Goal: Transaction & Acquisition: Purchase product/service

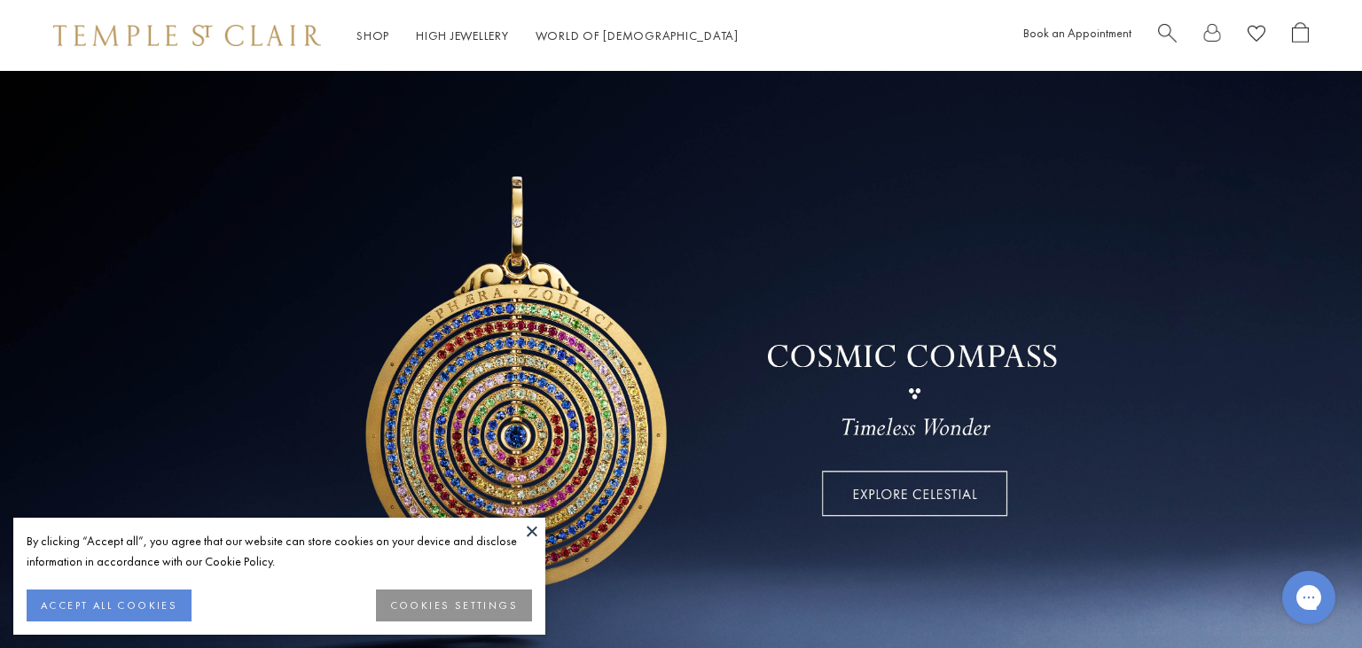
click at [534, 534] on button at bounding box center [532, 531] width 27 height 27
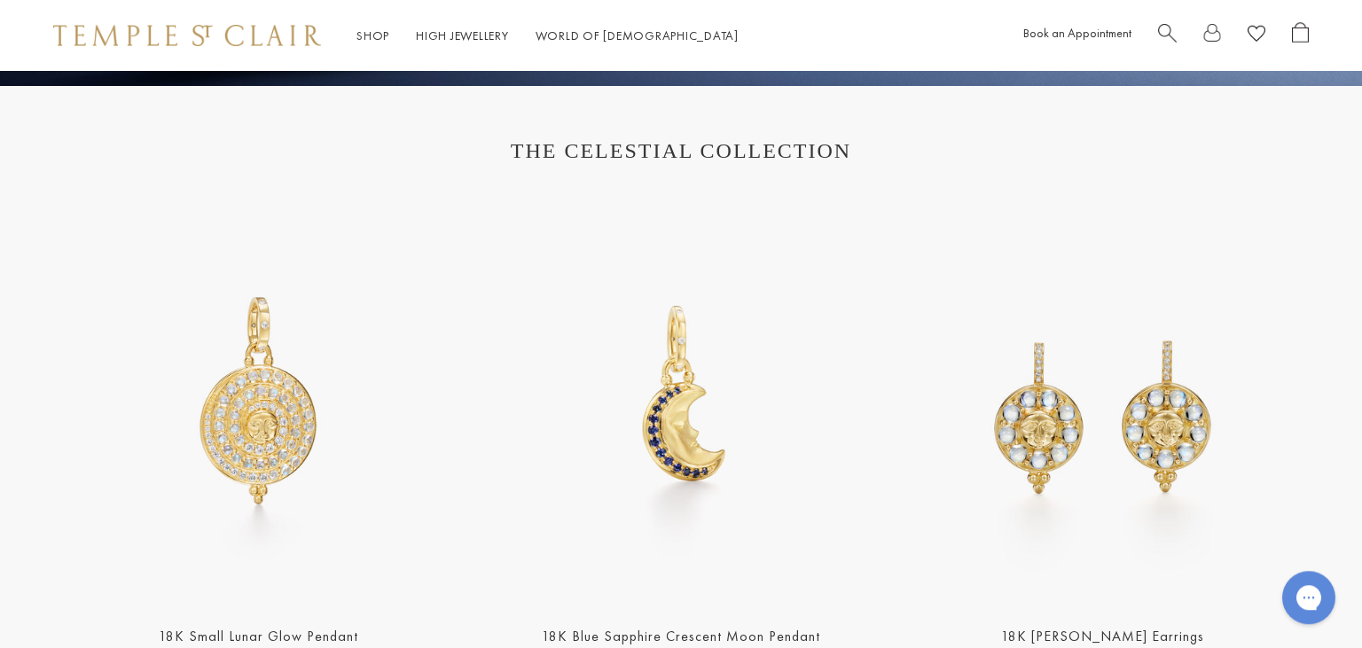
scroll to position [690, 0]
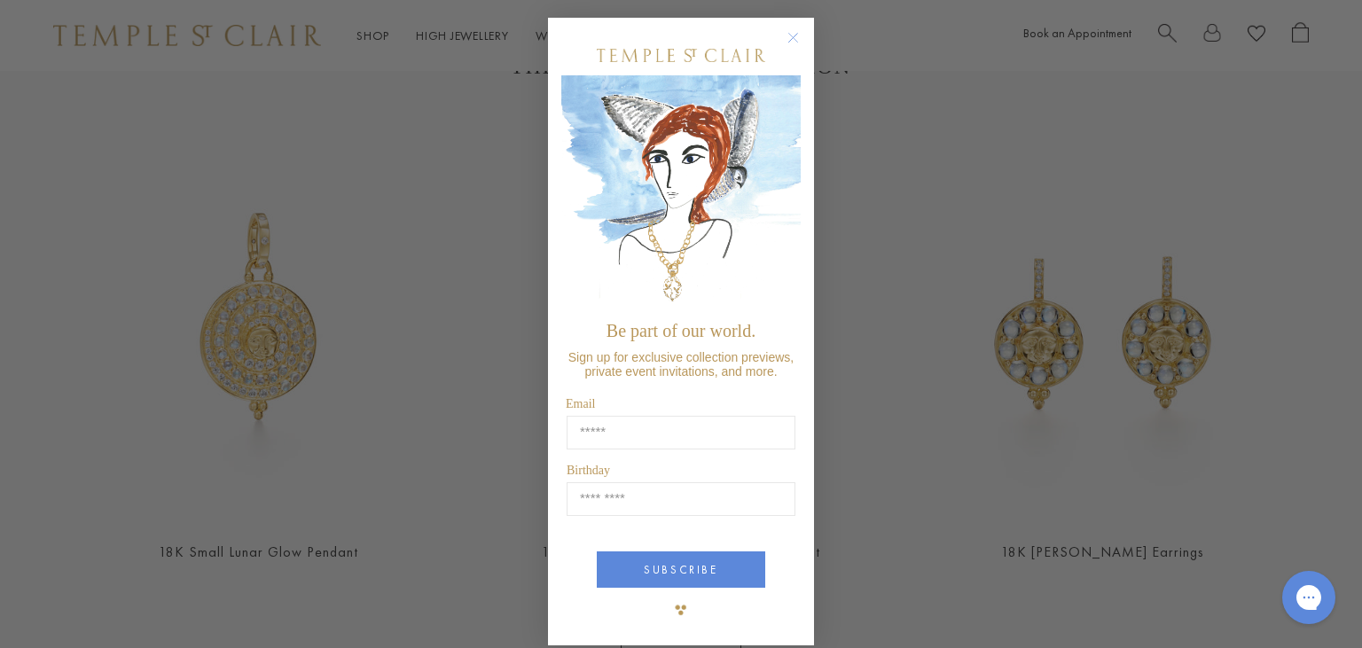
click at [793, 35] on circle "Close dialog" at bounding box center [793, 37] width 21 height 21
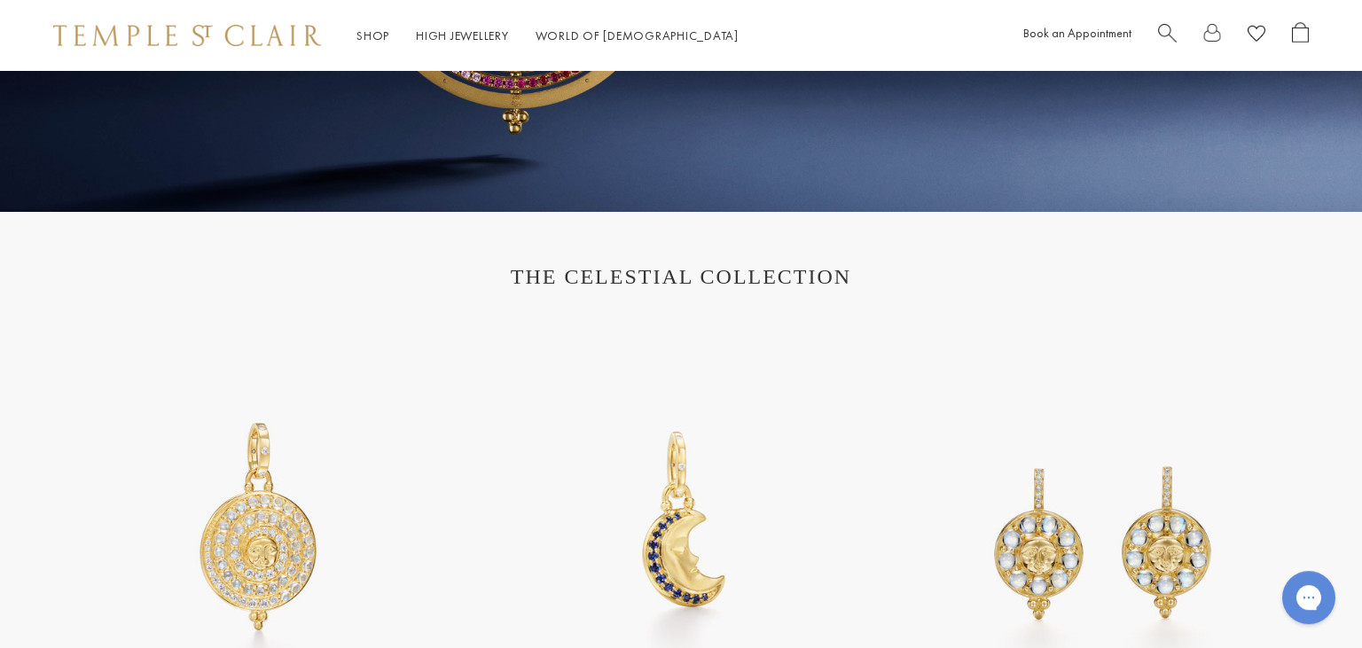
scroll to position [0, 0]
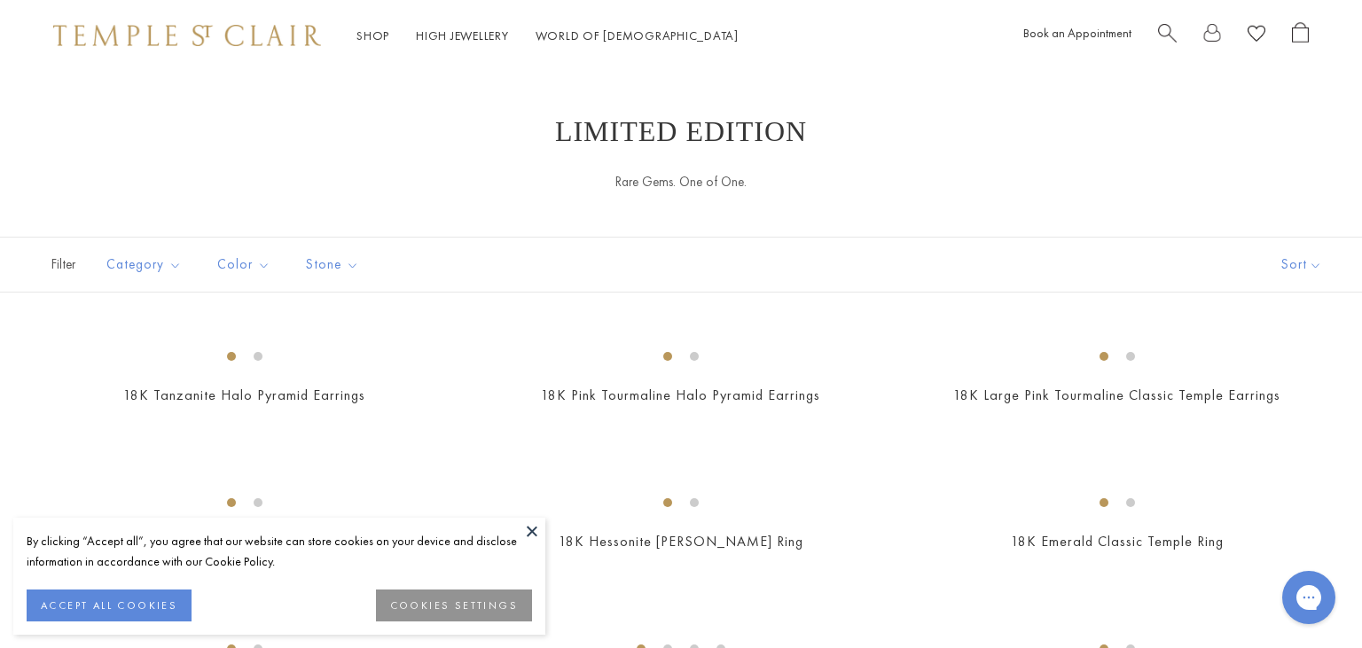
click at [530, 533] on button at bounding box center [532, 531] width 27 height 27
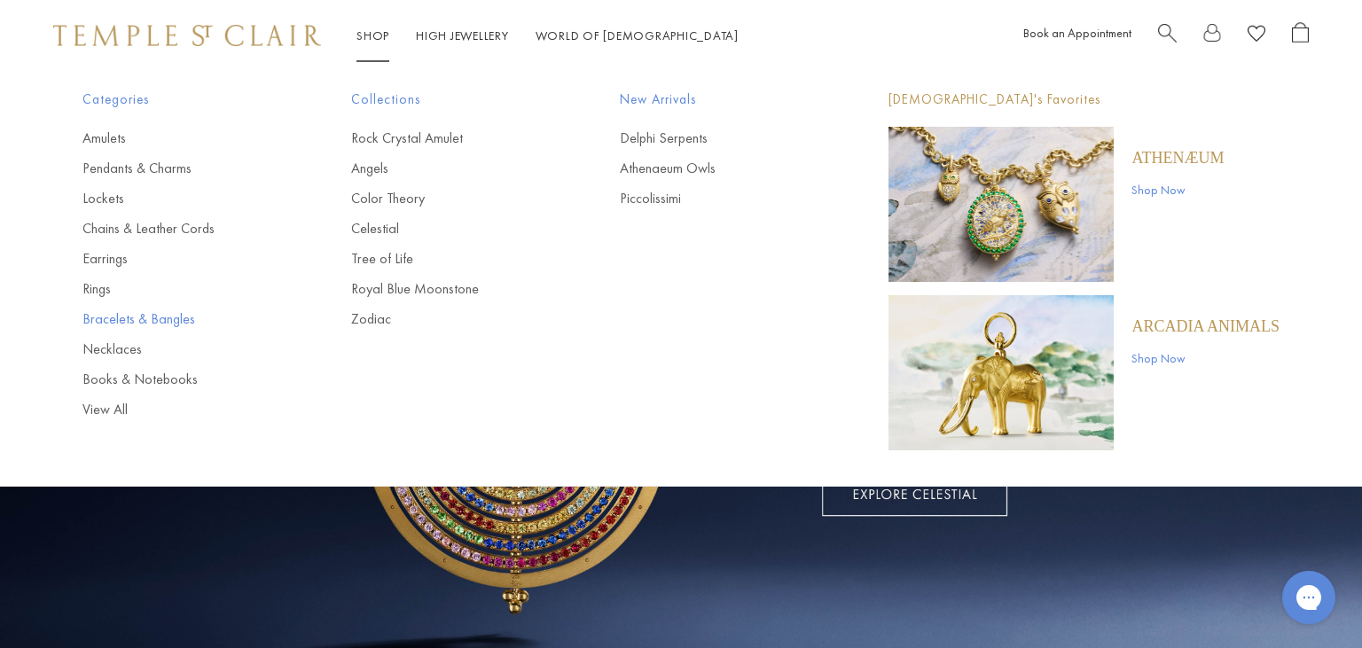
click at [119, 325] on link "Bracelets & Bangles" at bounding box center [181, 319] width 198 height 20
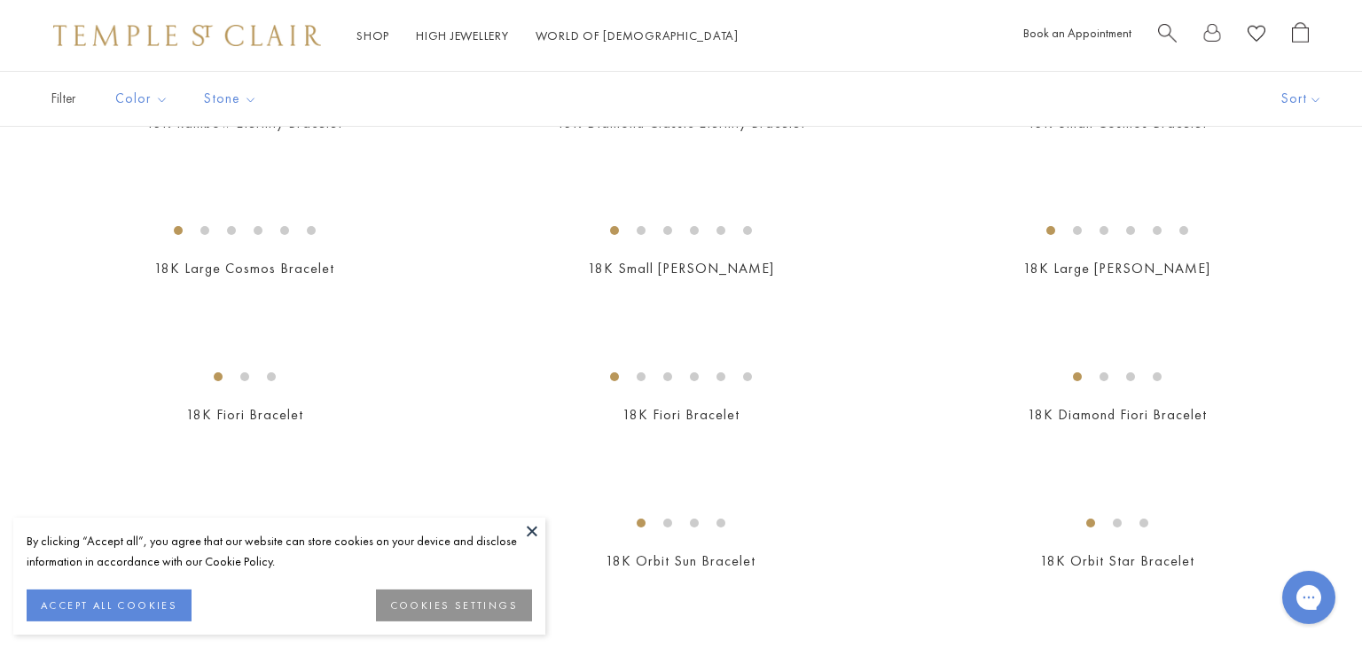
scroll to position [232, 0]
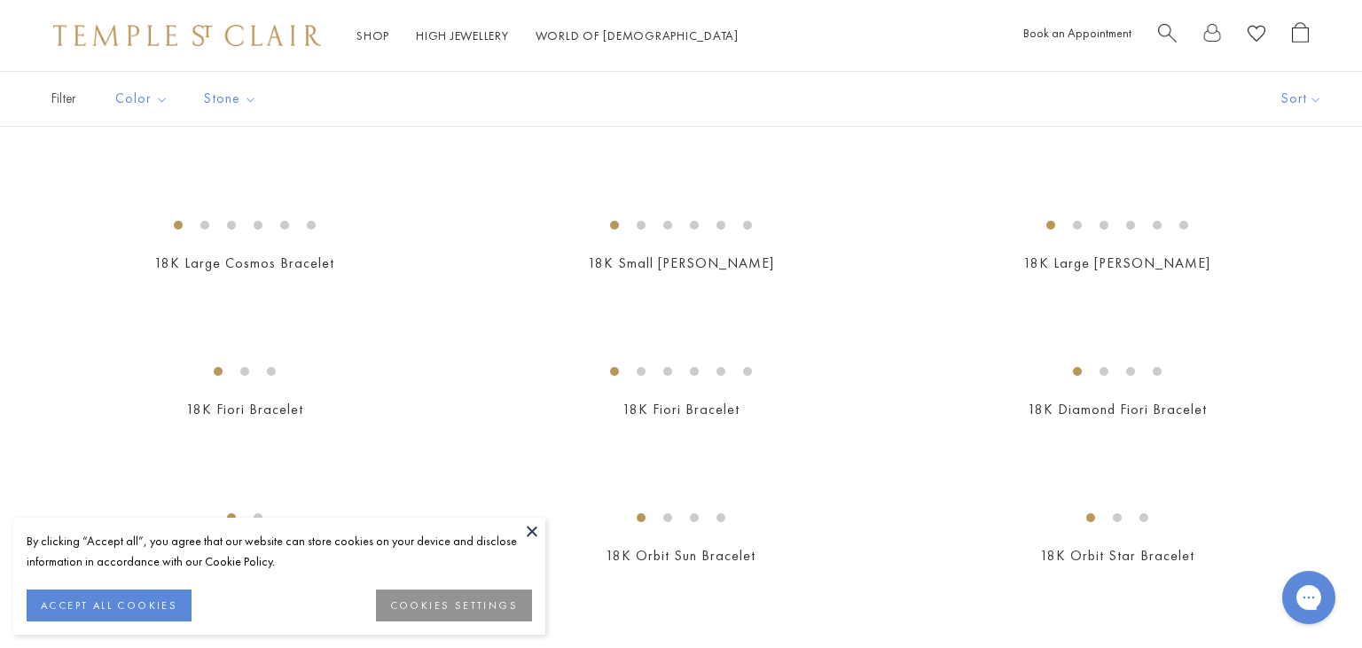
click at [528, 527] on button at bounding box center [532, 531] width 27 height 27
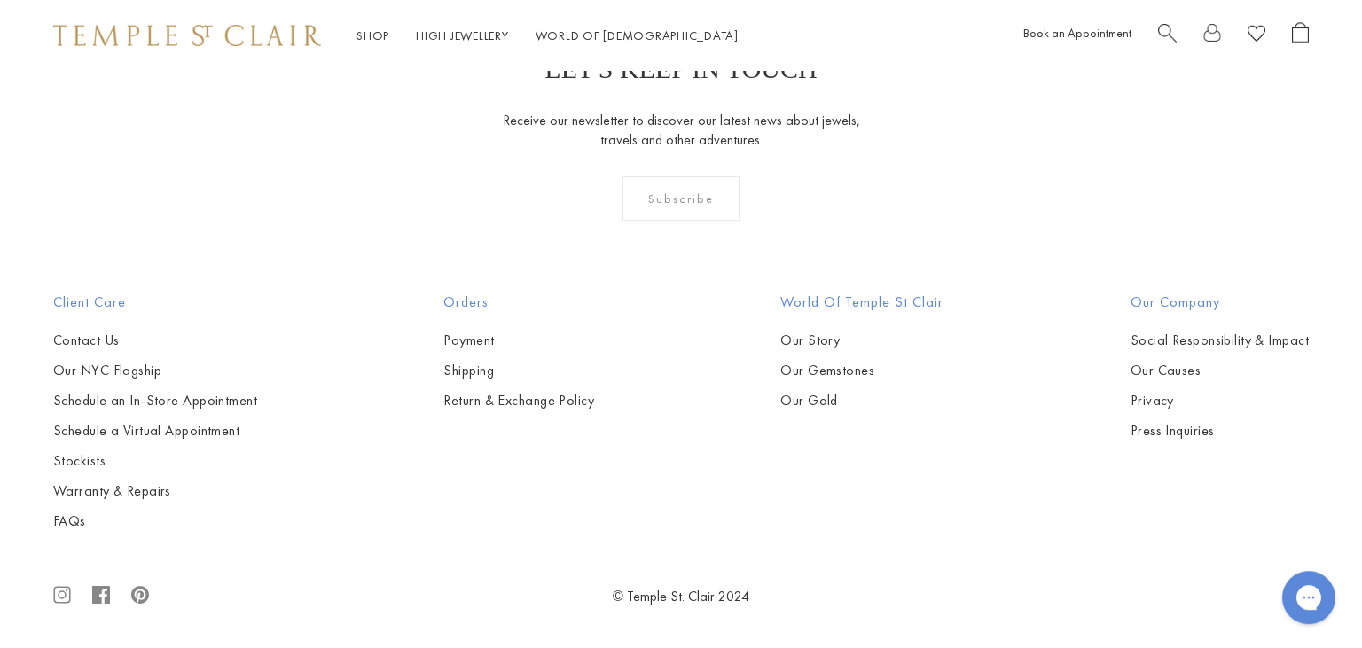
scroll to position [3745, 0]
click at [0, 0] on img at bounding box center [0, 0] width 0 height 0
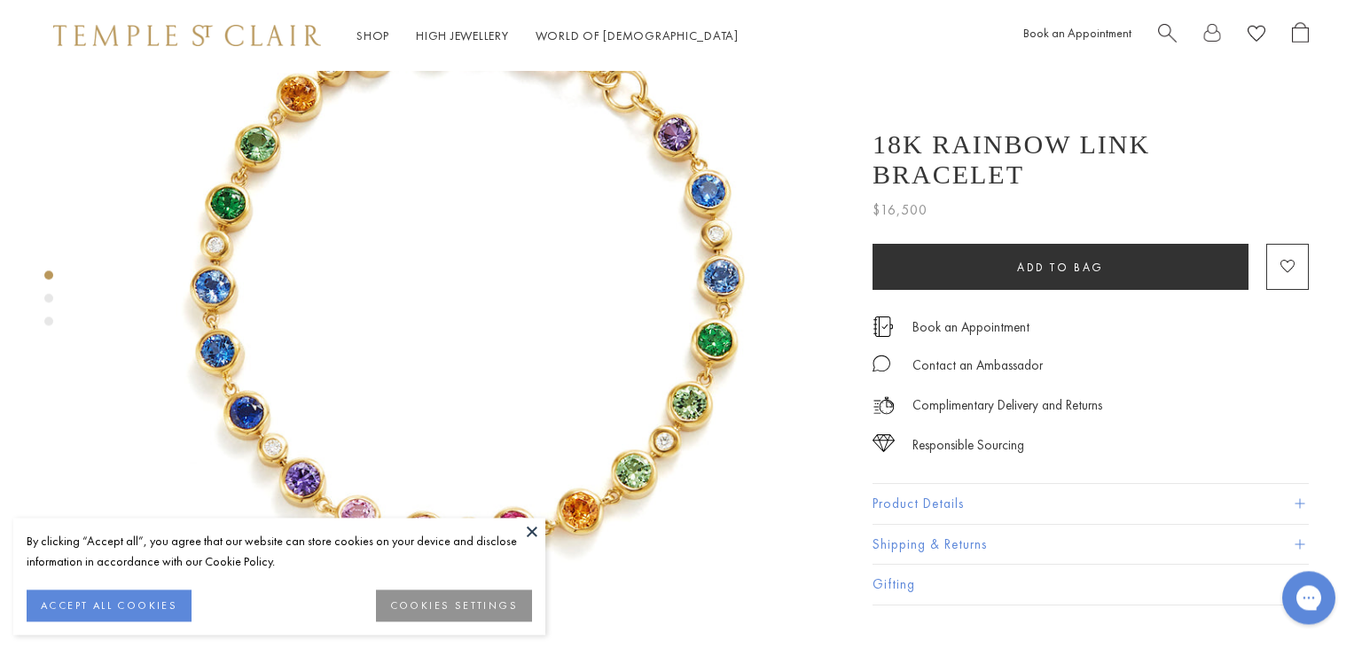
scroll to position [160, 0]
click at [1122, 497] on button "Product Details" at bounding box center [1090, 504] width 436 height 40
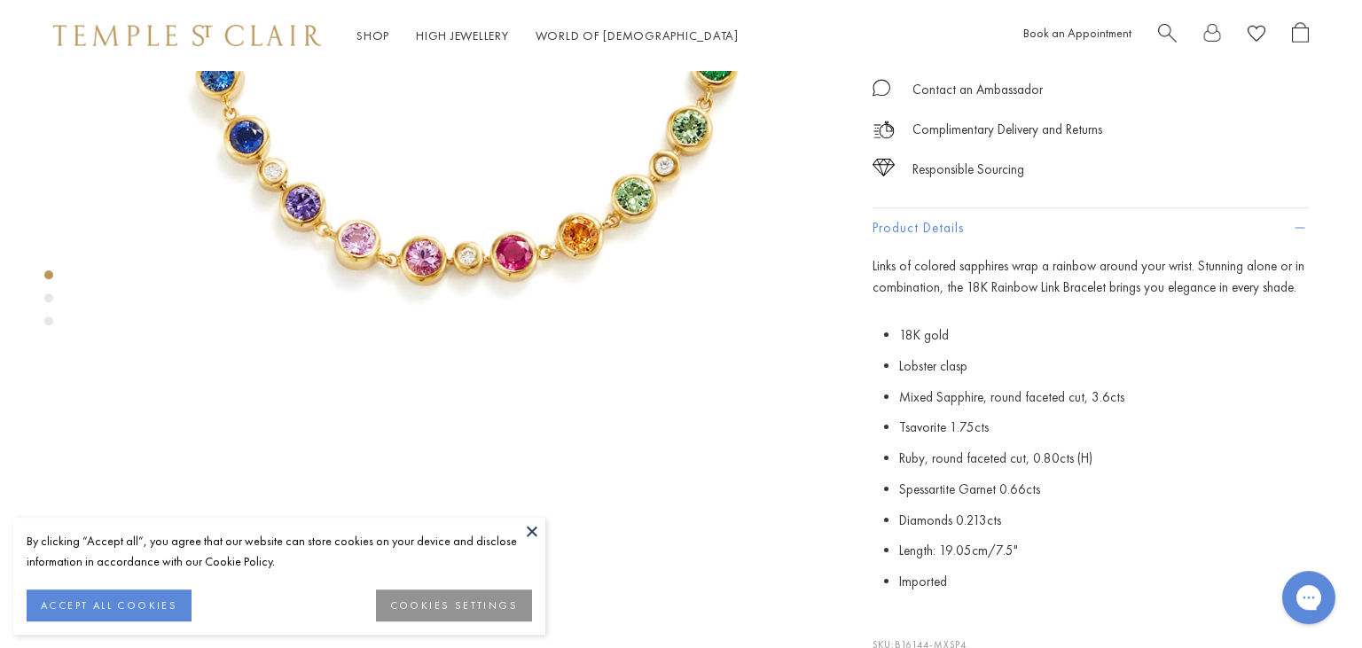
scroll to position [439, 0]
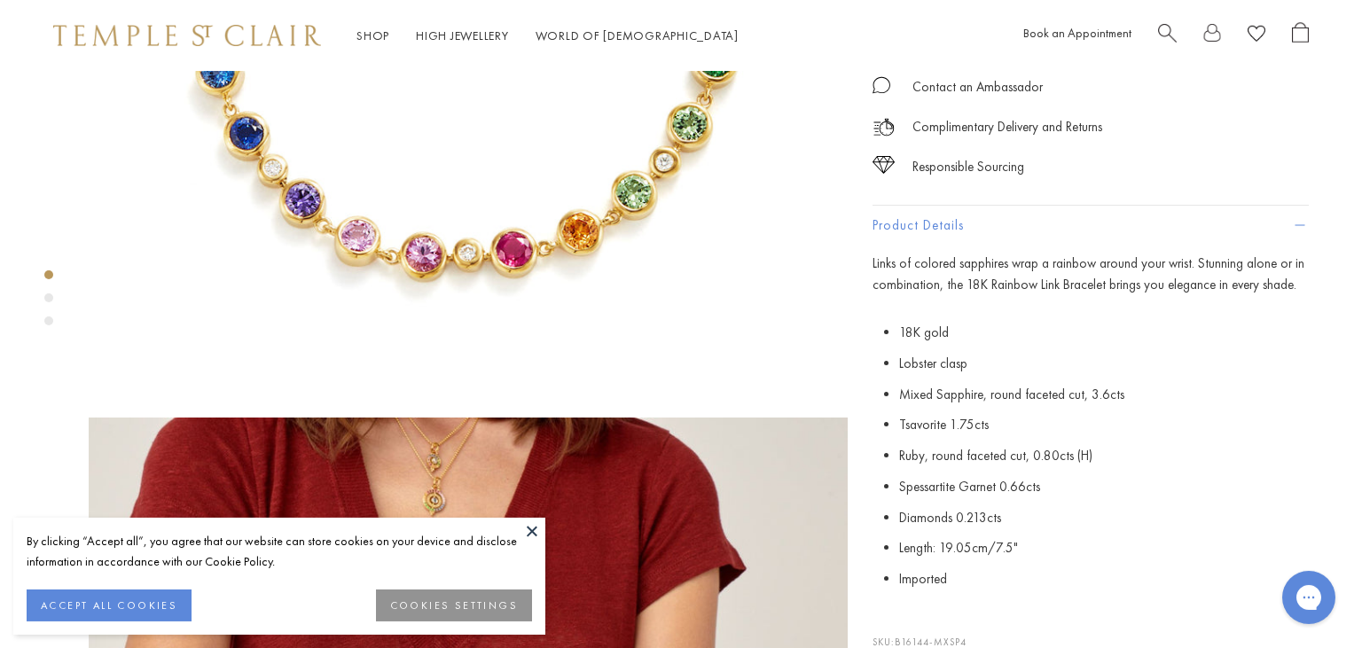
click at [532, 530] on button at bounding box center [532, 531] width 27 height 27
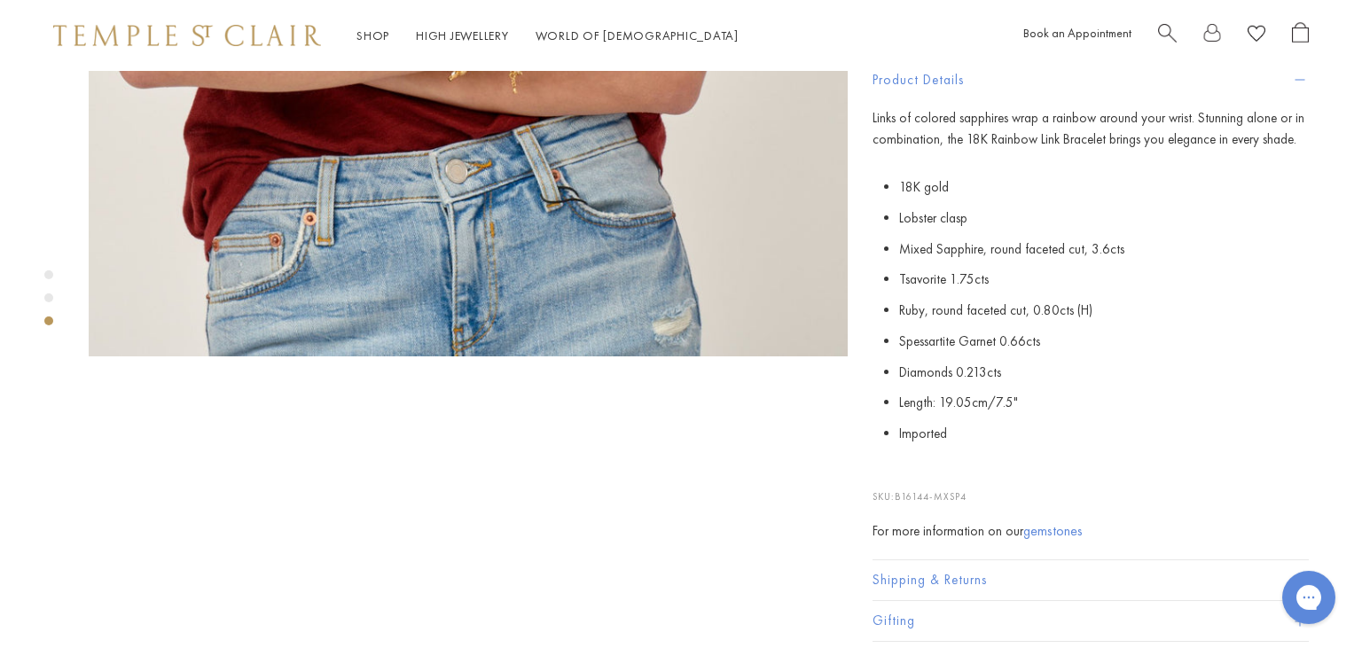
scroll to position [1336, 0]
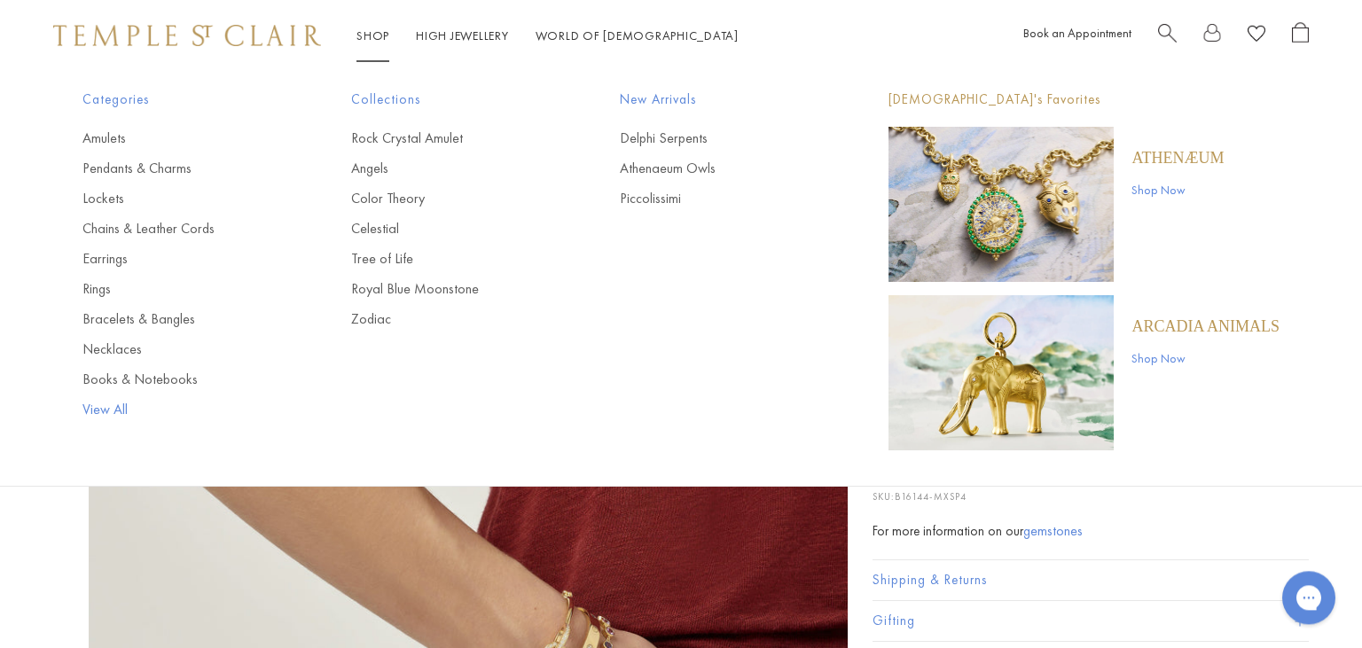
click at [94, 410] on link "View All" at bounding box center [181, 410] width 198 height 20
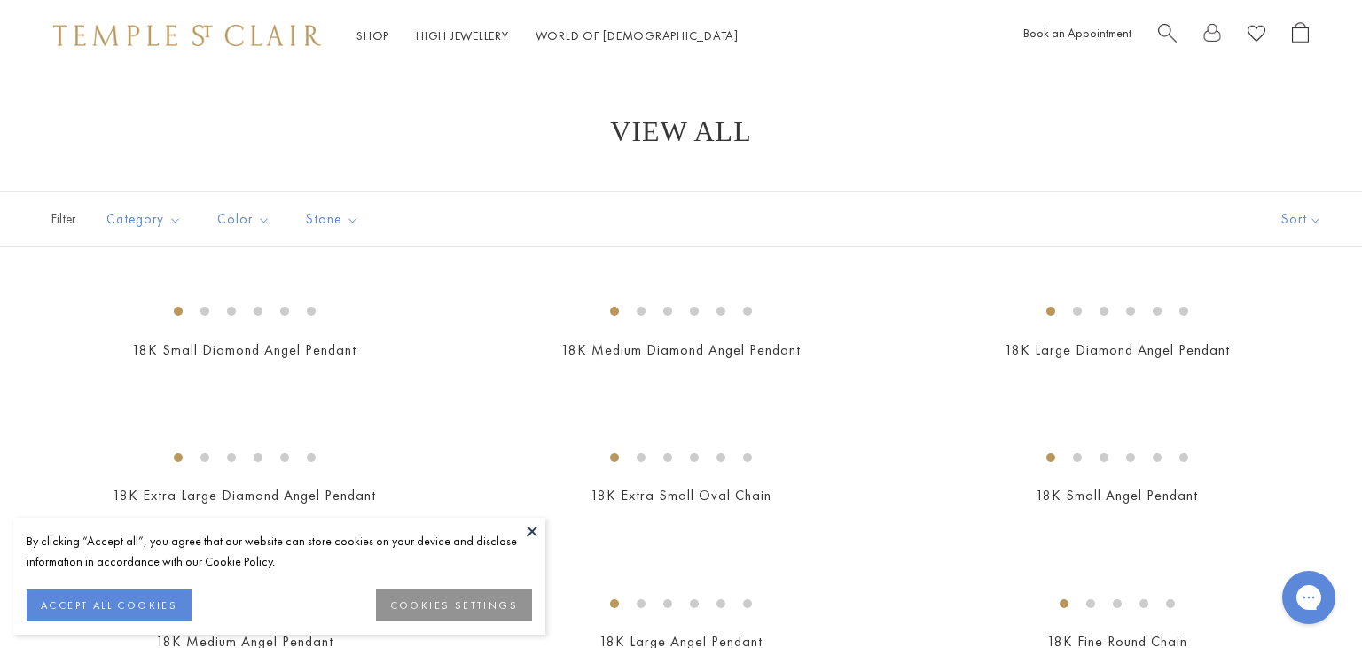
click at [529, 530] on button at bounding box center [532, 531] width 27 height 27
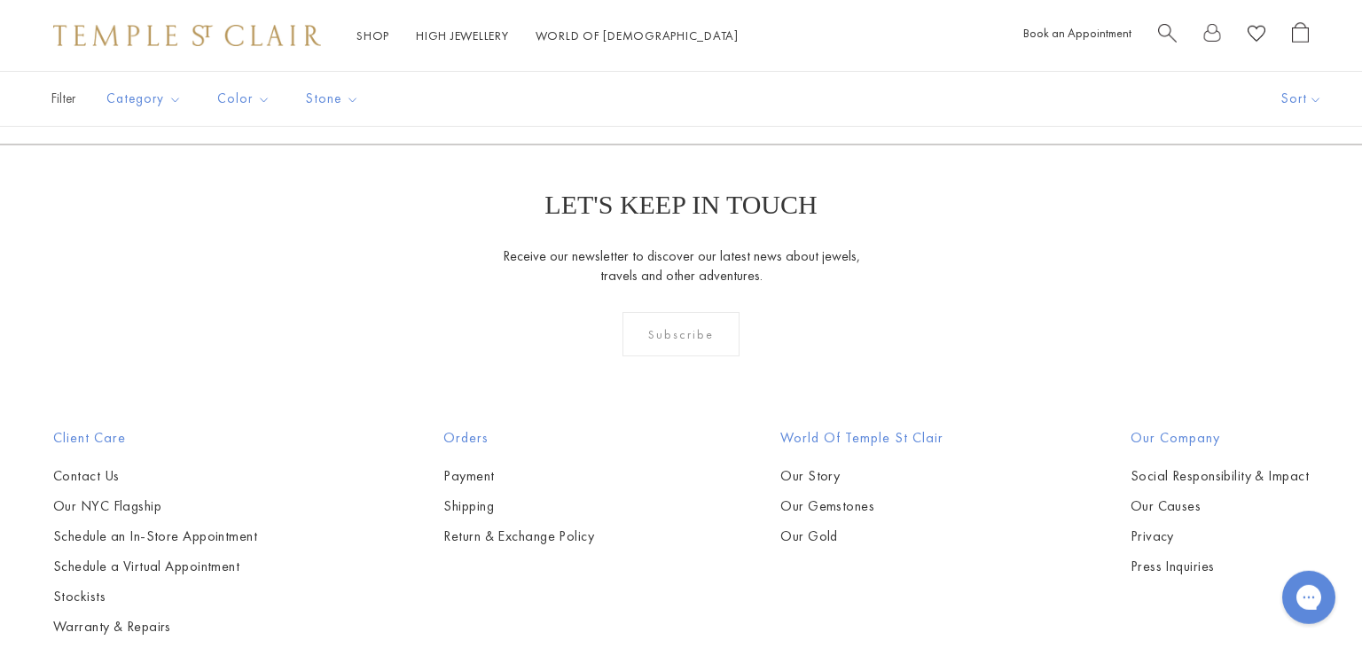
scroll to position [4418, 0]
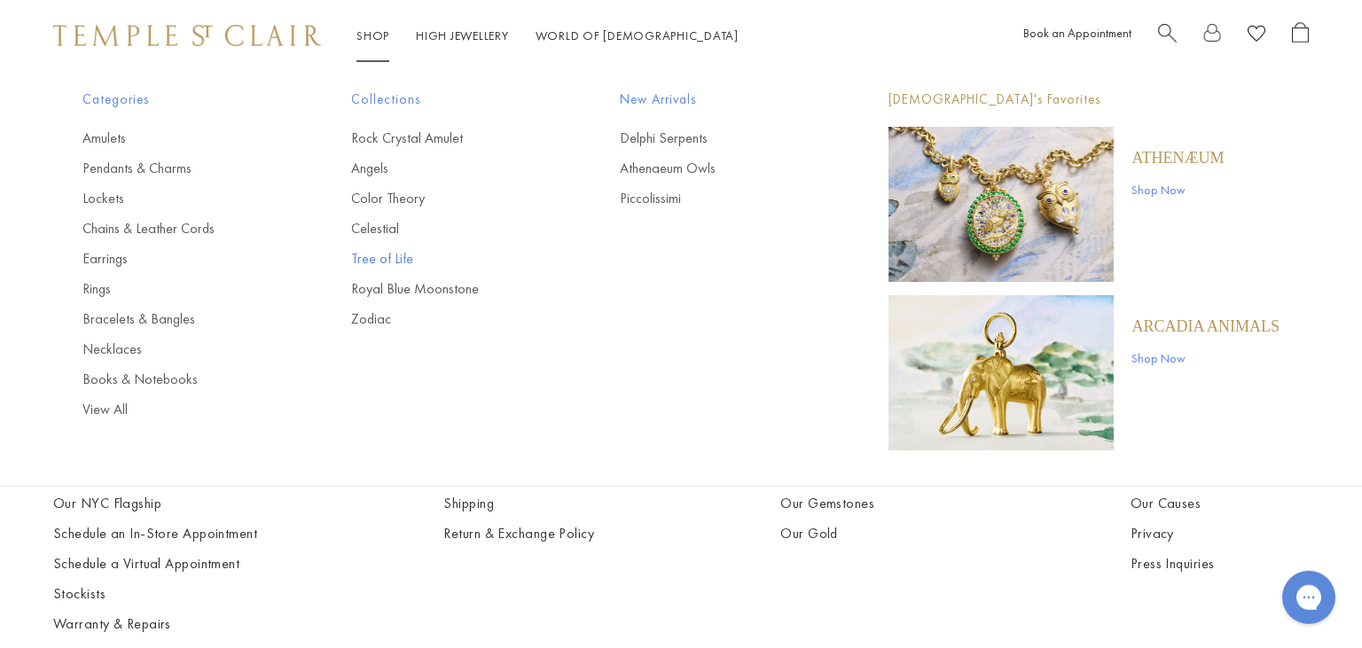
click at [373, 258] on link "Tree of Life" at bounding box center [450, 259] width 198 height 20
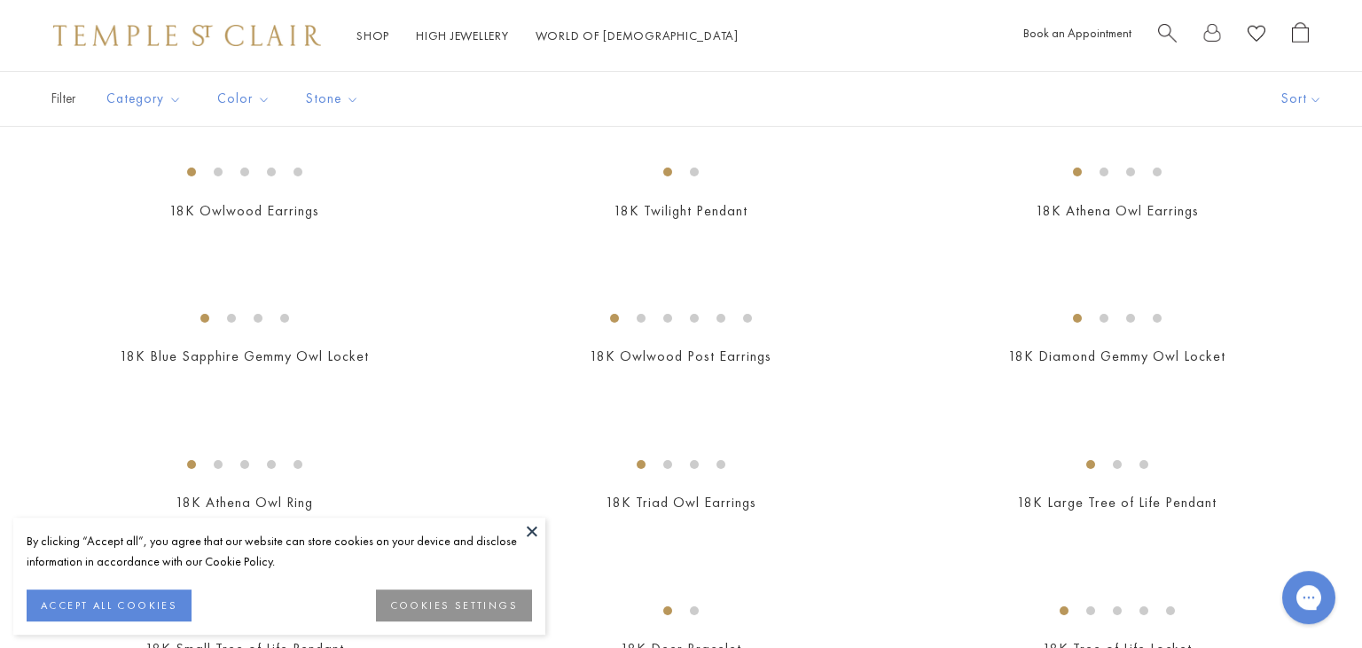
click at [534, 536] on button at bounding box center [532, 531] width 27 height 27
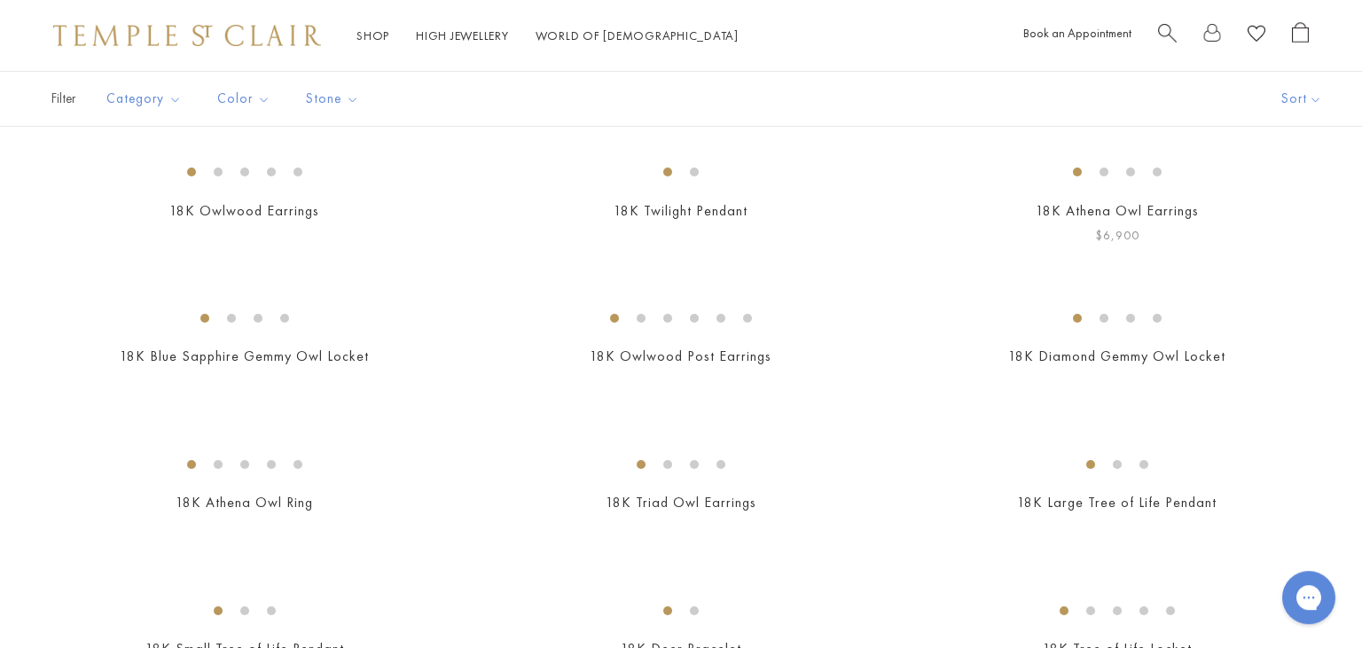
scroll to position [911, 0]
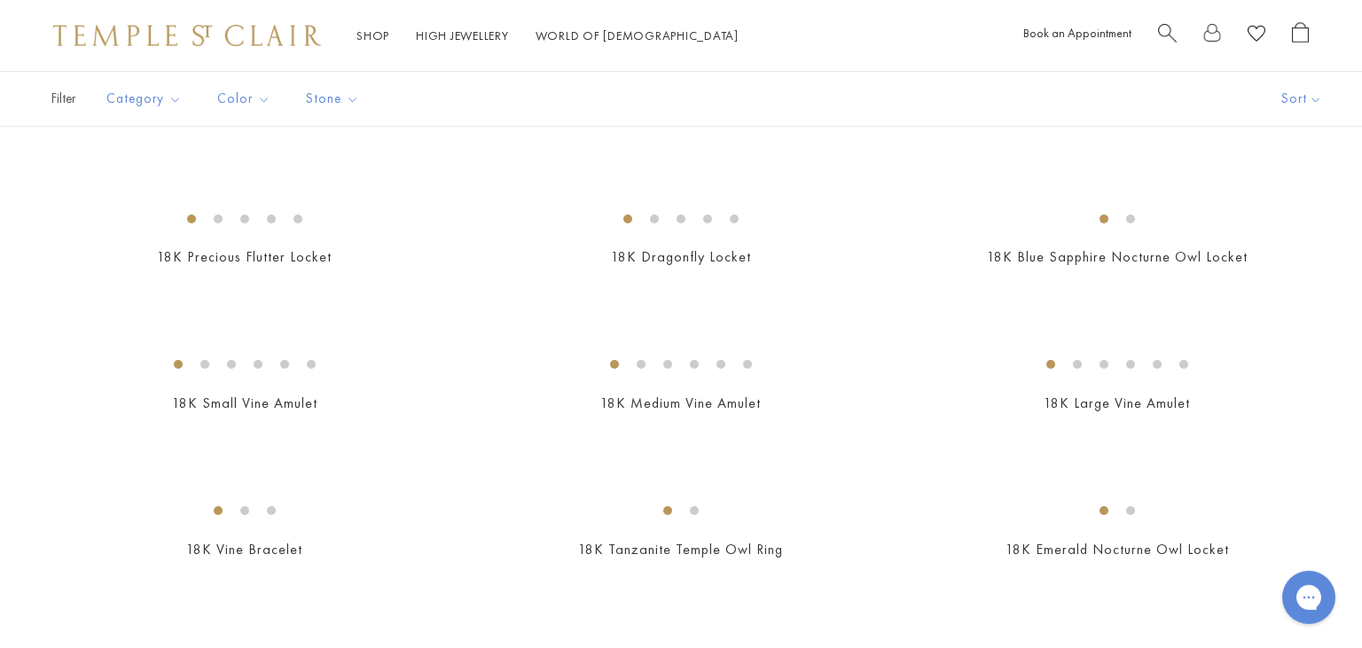
click at [0, 0] on img at bounding box center [0, 0] width 0 height 0
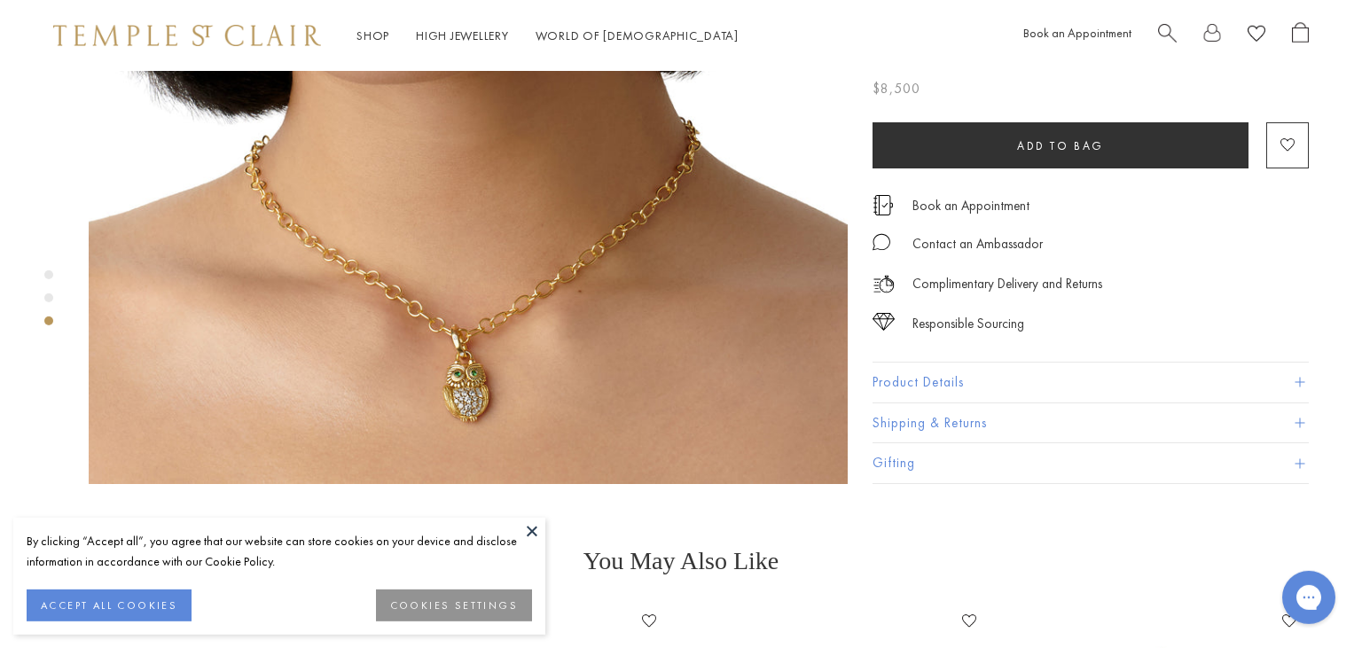
scroll to position [1916, 0]
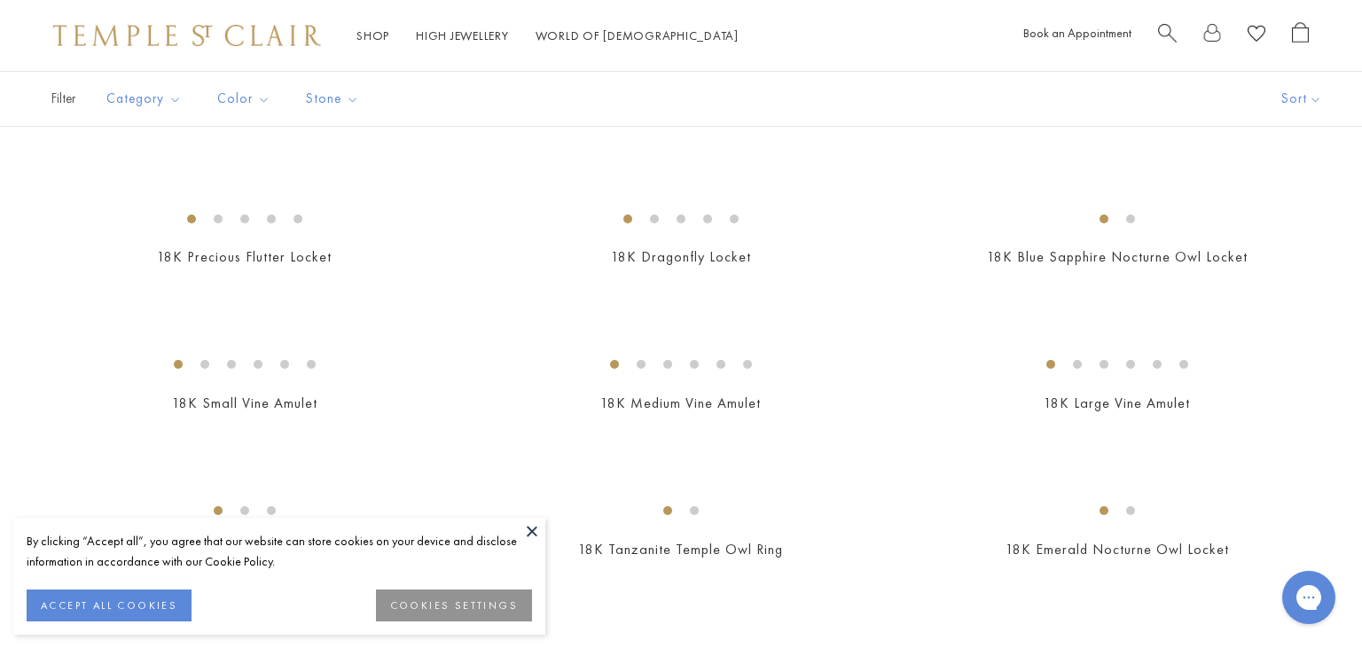
click at [536, 527] on button at bounding box center [532, 531] width 27 height 27
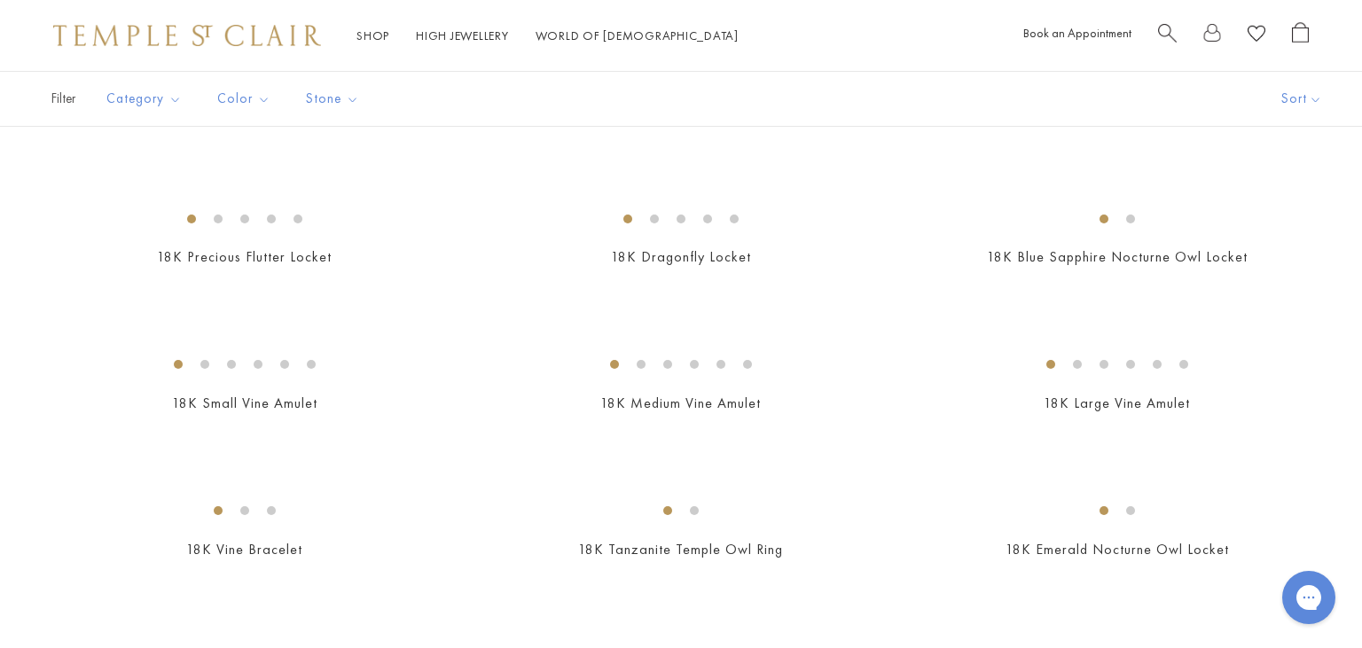
click at [0, 0] on img at bounding box center [0, 0] width 0 height 0
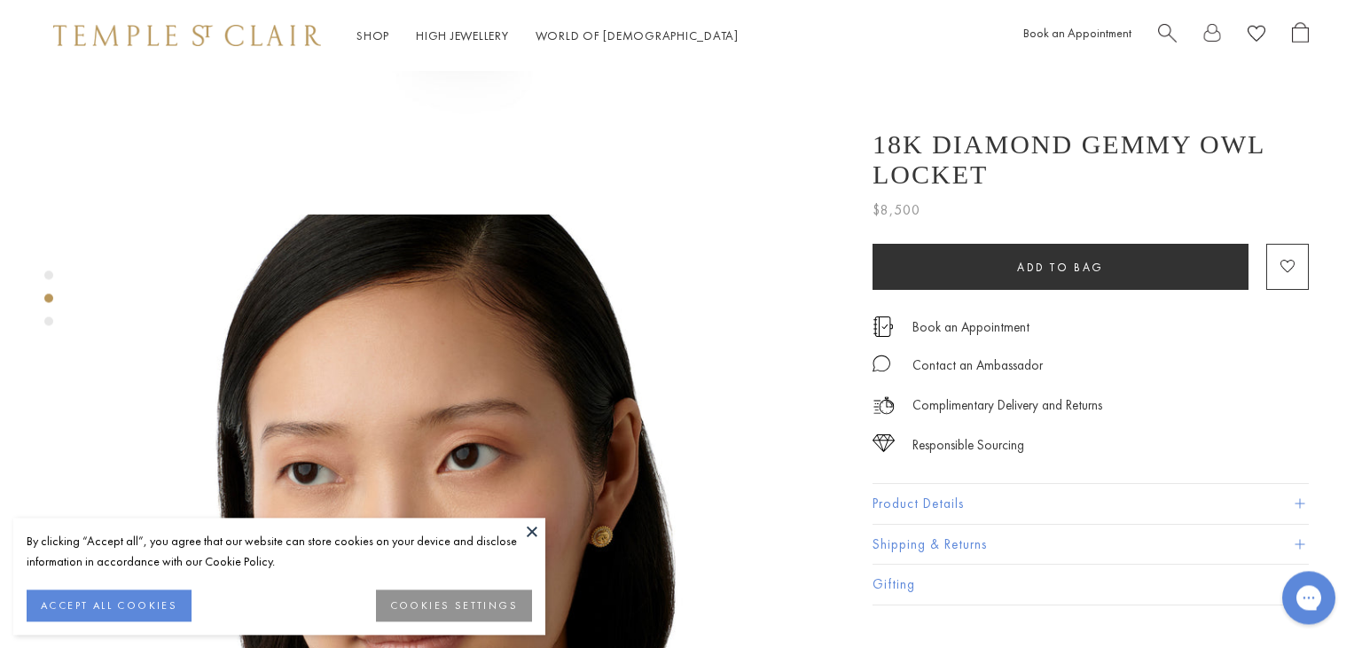
scroll to position [646, 0]
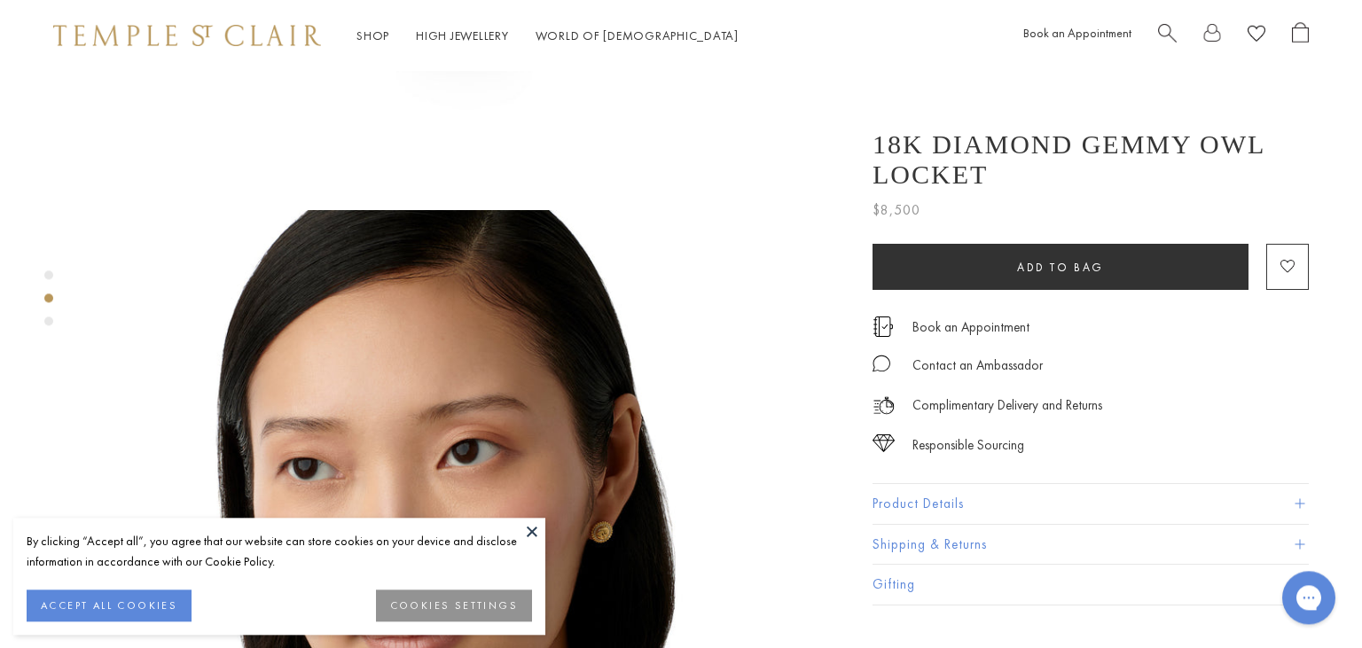
click at [1112, 493] on button "Product Details" at bounding box center [1090, 504] width 436 height 40
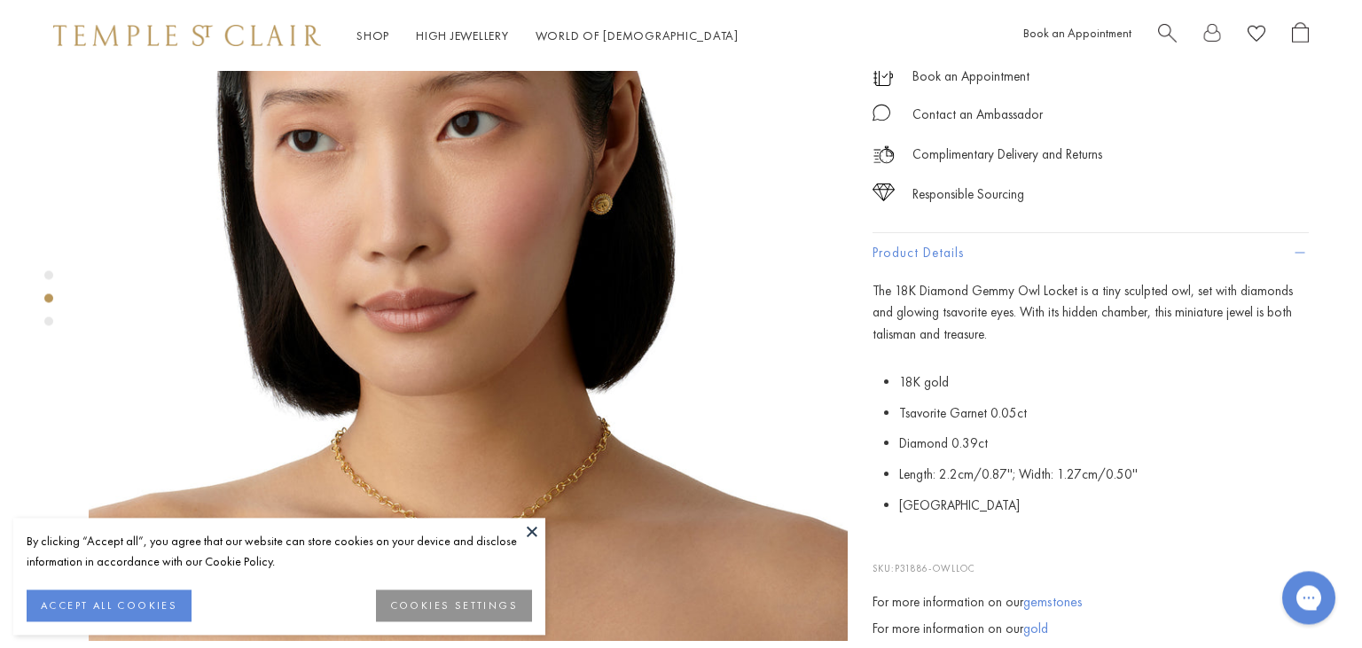
scroll to position [990, 0]
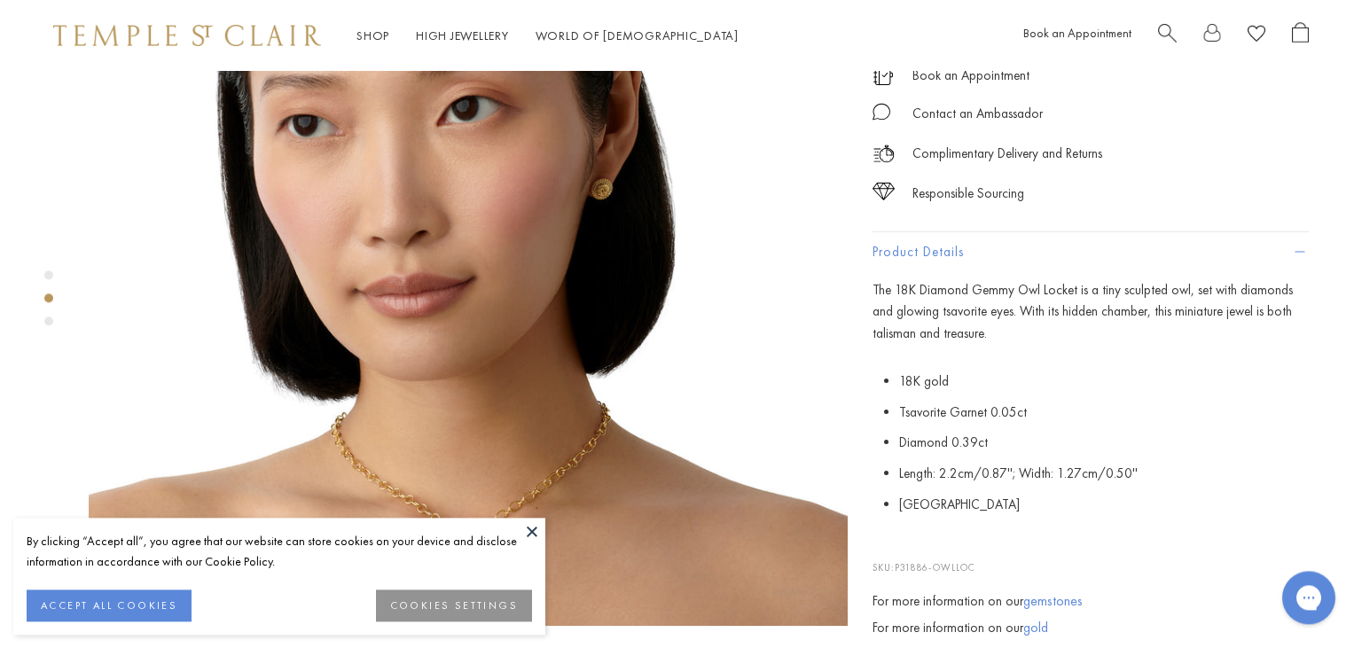
click at [530, 528] on button at bounding box center [532, 531] width 27 height 27
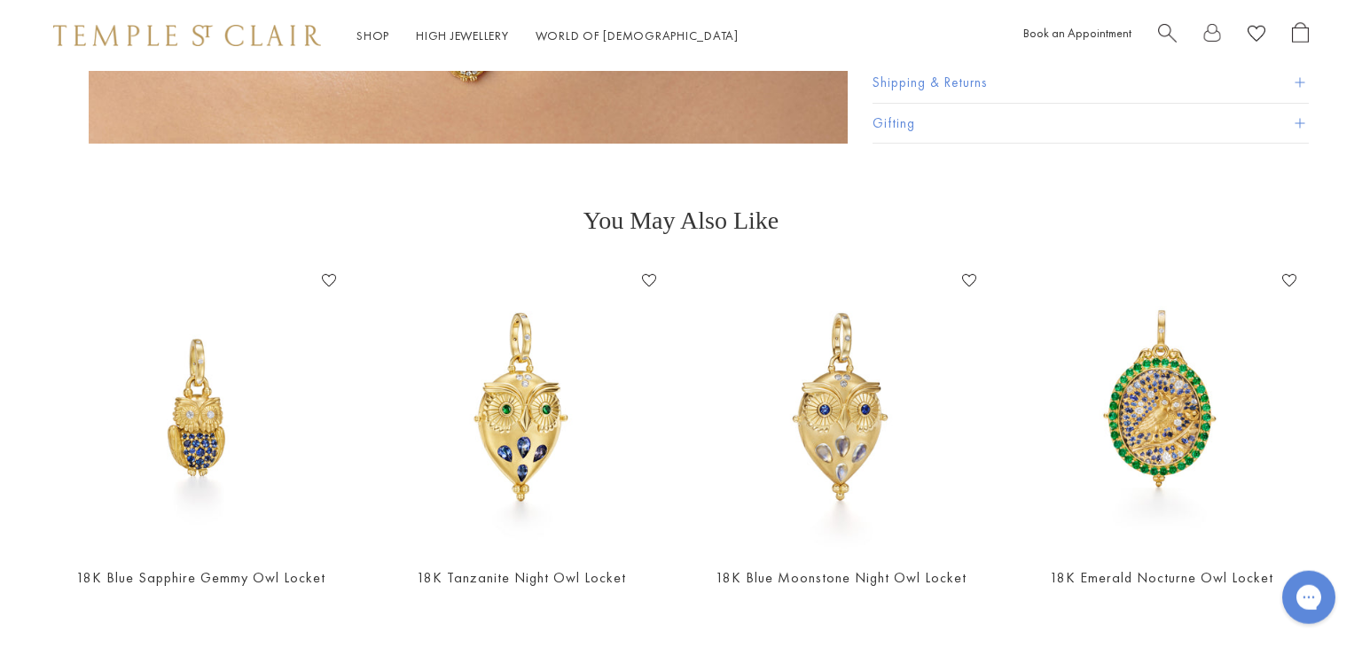
scroll to position [2323, 0]
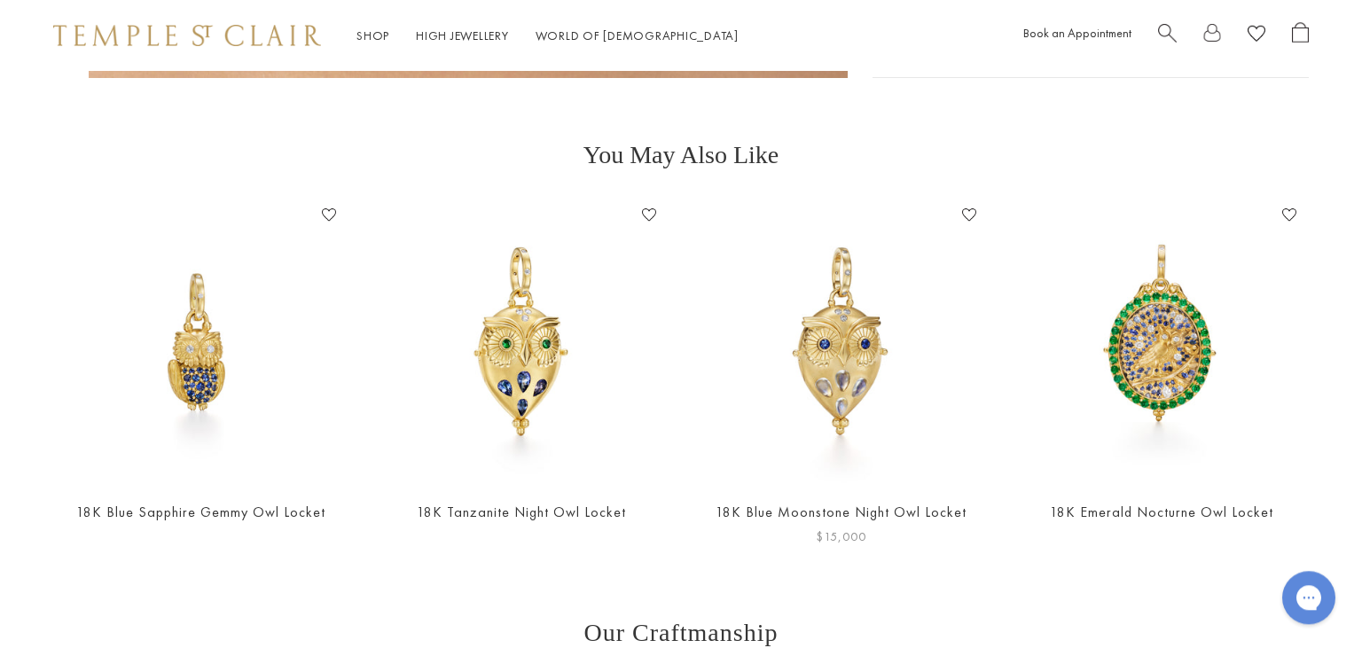
click at [845, 325] on img at bounding box center [841, 342] width 285 height 285
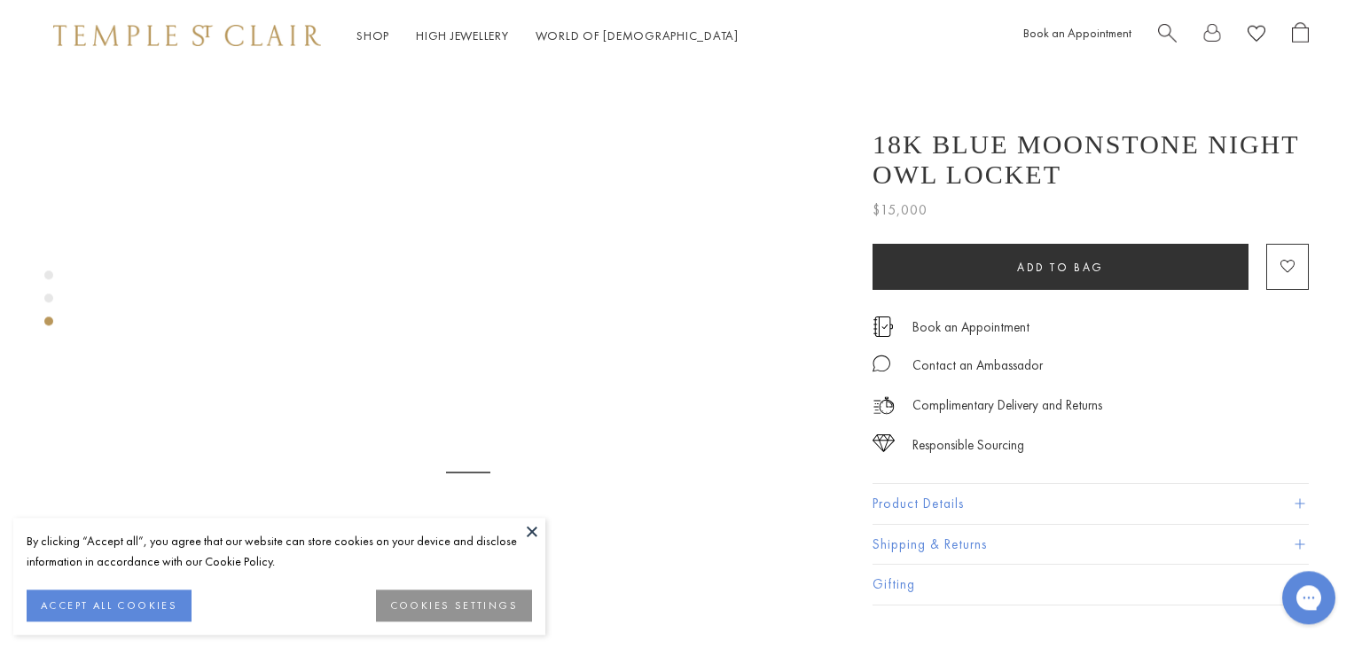
scroll to position [1563, 0]
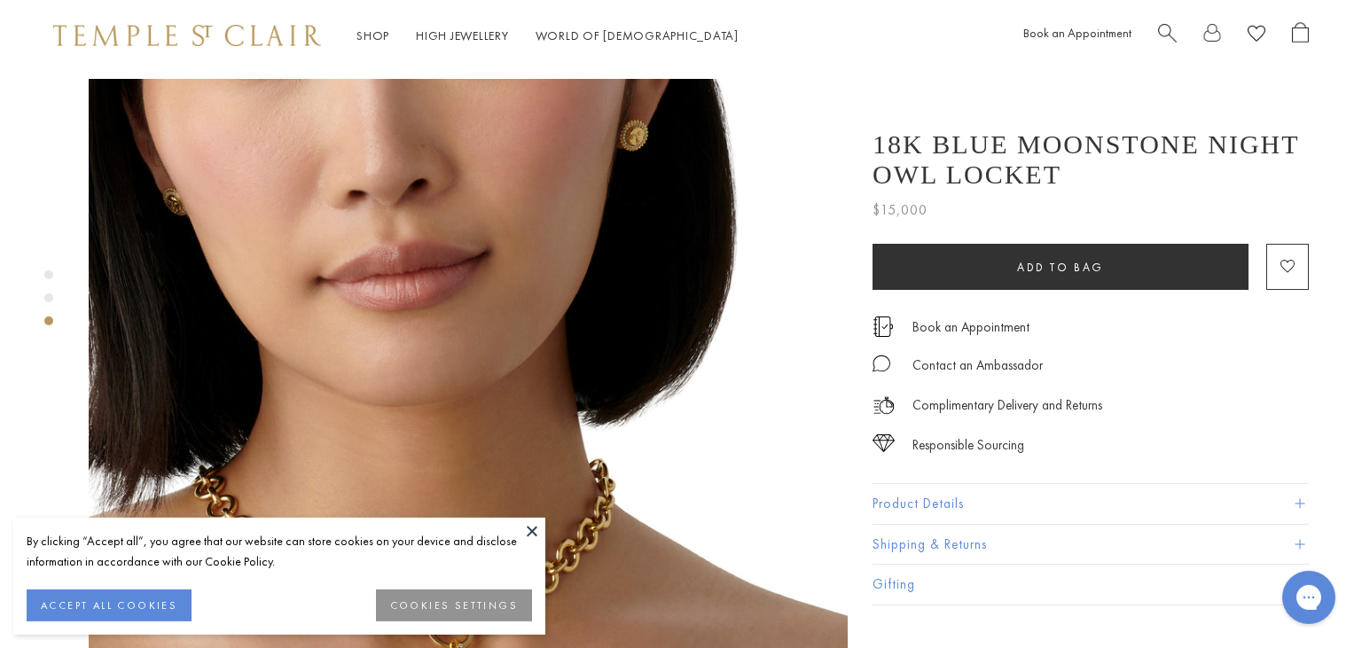
click at [528, 532] on button at bounding box center [532, 531] width 27 height 27
